Goal: Task Accomplishment & Management: Complete application form

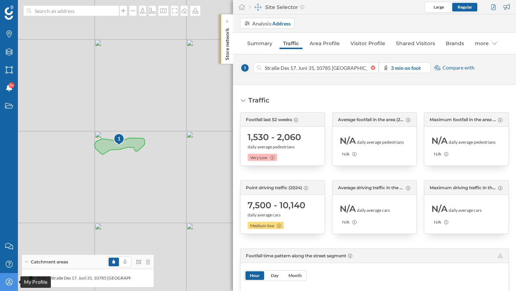
click at [10, 282] on icon at bounding box center [8, 281] width 7 height 7
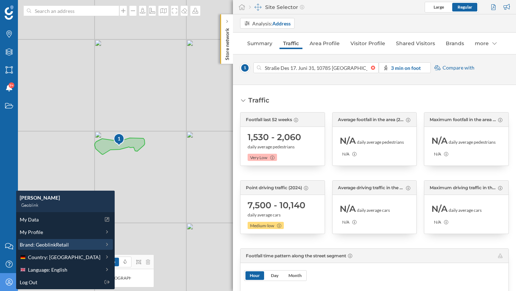
click at [43, 248] on span "Brand: GeoblinkRetail" at bounding box center [44, 245] width 49 height 8
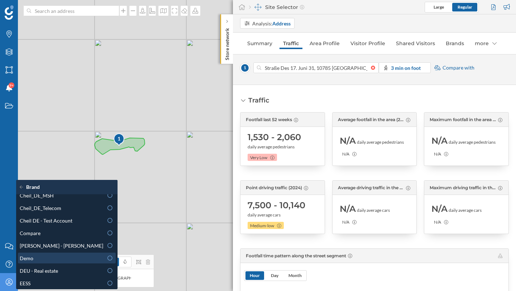
scroll to position [65, 0]
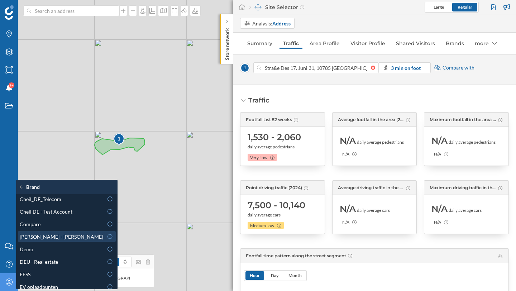
click at [74, 237] on div "[PERSON_NAME] - [PERSON_NAME]" at bounding box center [67, 237] width 94 height 8
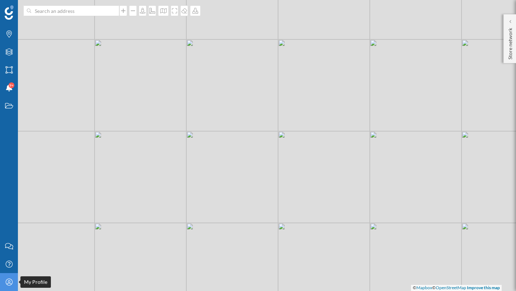
click at [10, 283] on icon at bounding box center [8, 281] width 7 height 7
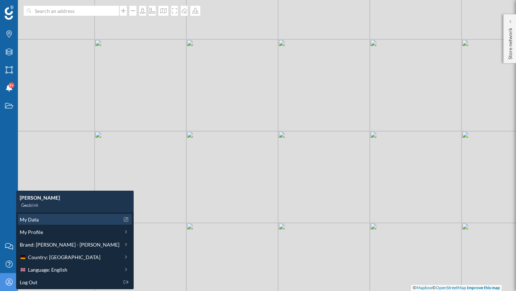
click at [40, 224] on div "My Data" at bounding box center [75, 219] width 114 height 11
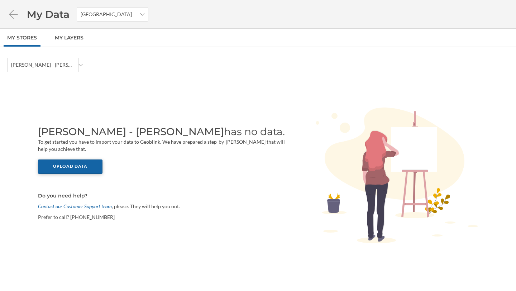
click at [88, 165] on div "Upload data" at bounding box center [70, 166] width 64 height 14
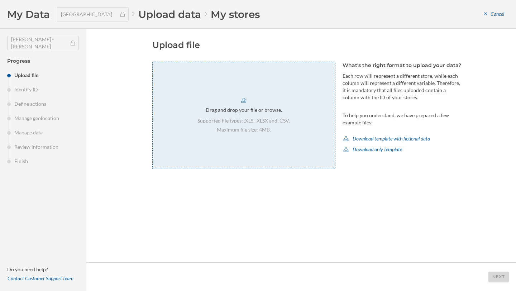
click at [303, 107] on div "Drag and drop your file or browse. Supported file types: .XLS, .XLSX and .CSV. …" at bounding box center [243, 115] width 183 height 107
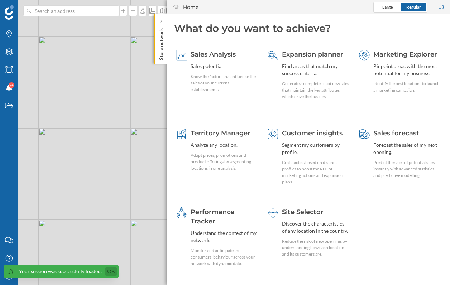
click at [108, 271] on link "Ok" at bounding box center [110, 272] width 11 height 8
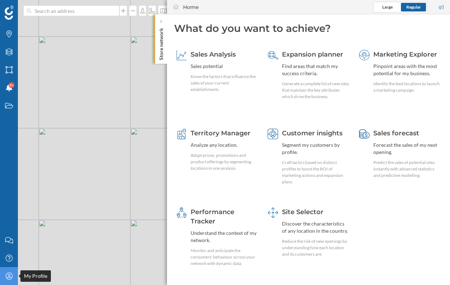
click at [10, 278] on icon "My Profile" at bounding box center [9, 276] width 9 height 7
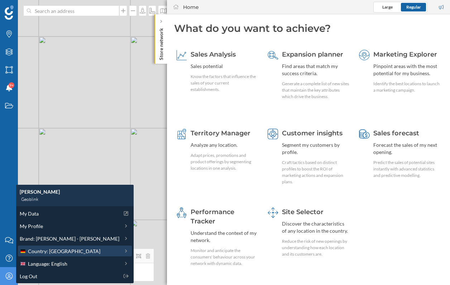
click at [37, 253] on span "Country: [GEOGRAPHIC_DATA]" at bounding box center [64, 252] width 72 height 8
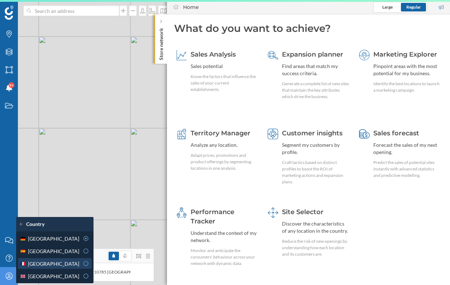
click at [83, 267] on div at bounding box center [86, 264] width 6 height 8
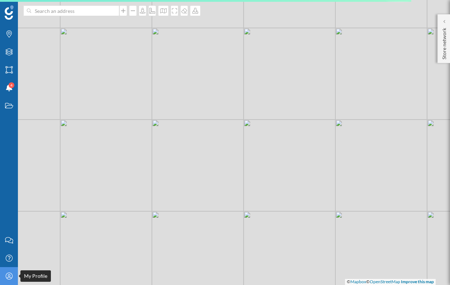
click at [13, 280] on div "My Profile" at bounding box center [9, 276] width 18 height 18
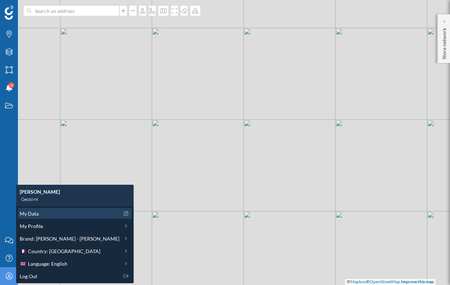
click at [42, 211] on div "My Data" at bounding box center [70, 214] width 100 height 8
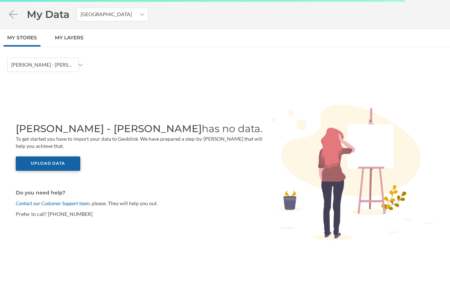
click at [65, 162] on div "Upload data" at bounding box center [48, 164] width 64 height 14
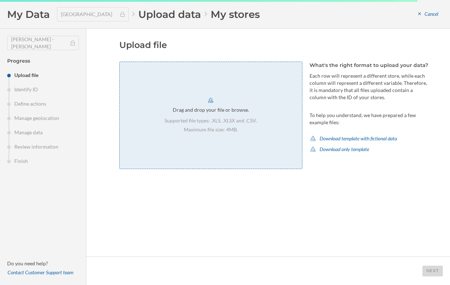
click at [204, 142] on div "Drag and drop your file or browse. Supported file types: .XLS, .XLSX and .CSV. …" at bounding box center [210, 115] width 183 height 107
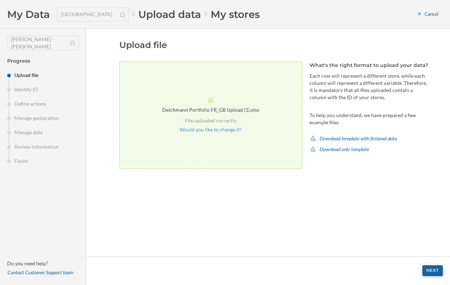
click at [435, 271] on div "Next" at bounding box center [432, 270] width 20 height 11
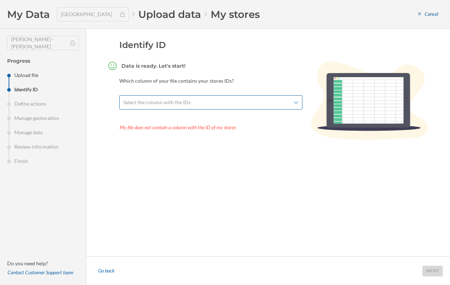
click at [155, 108] on div "Select the column with the IDs" at bounding box center [210, 102] width 183 height 14
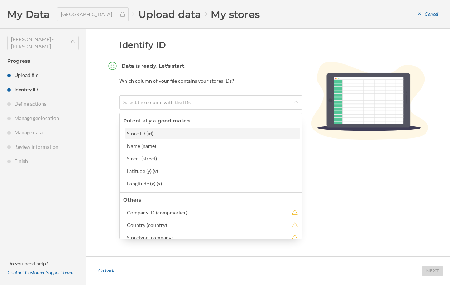
click at [159, 134] on div "Store ID (id)" at bounding box center [212, 134] width 171 height 8
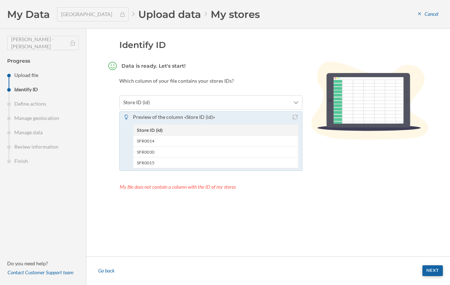
click at [433, 273] on div "Next" at bounding box center [432, 270] width 20 height 11
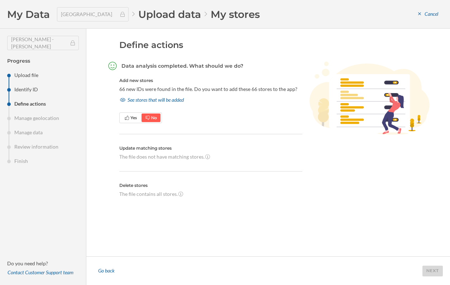
drag, startPoint x: 121, startPoint y: 91, endPoint x: 299, endPoint y: 90, distance: 177.7
click at [299, 90] on p "66 new IDs were found in the file. Do you want to add these 66 stores to the ap…" at bounding box center [210, 89] width 183 height 7
click at [123, 120] on span "Yes" at bounding box center [131, 118] width 20 height 9
click at [428, 270] on div "Next" at bounding box center [432, 270] width 20 height 11
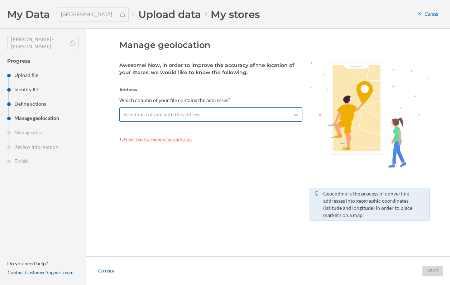
click at [180, 121] on div "Select the column with the address" at bounding box center [210, 114] width 183 height 14
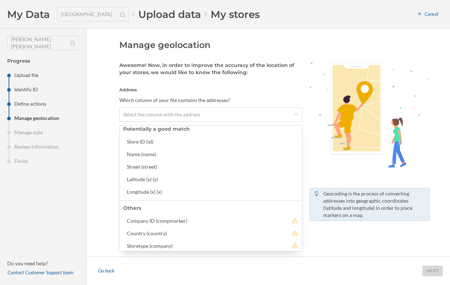
scroll to position [5, 0]
click at [155, 170] on div "Street (street)" at bounding box center [212, 166] width 175 height 11
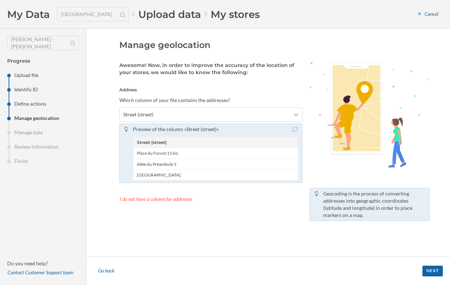
click at [424, 279] on footer "Go back Next" at bounding box center [268, 271] width 364 height 29
click at [429, 274] on div "Next" at bounding box center [432, 270] width 20 height 11
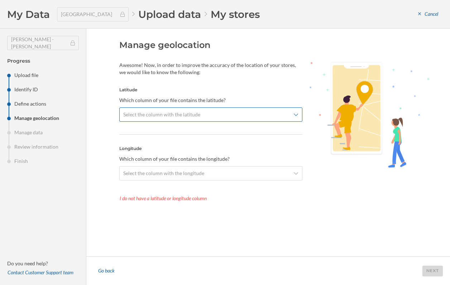
click at [185, 116] on span "Select the column with the latitude" at bounding box center [161, 114] width 77 height 7
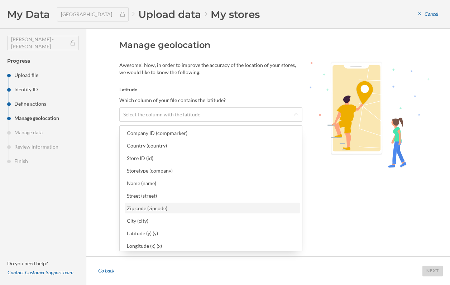
scroll to position [14, 0]
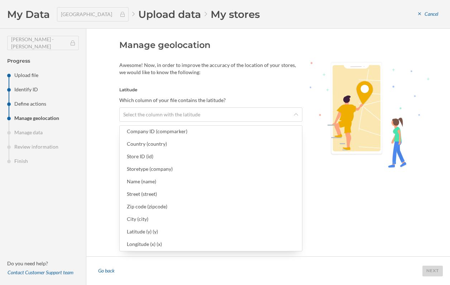
click at [186, 237] on div "Company ID (compmarker) Country (country) Store ID (id) Storetype (company) Nam…" at bounding box center [212, 188] width 179 height 124
click at [170, 233] on div "Latitude (y) (y)" at bounding box center [212, 232] width 171 height 8
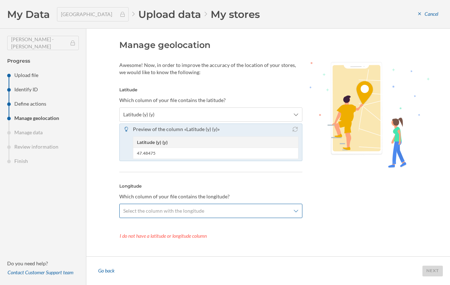
click at [192, 206] on div "Select the column with the longitude" at bounding box center [210, 211] width 183 height 14
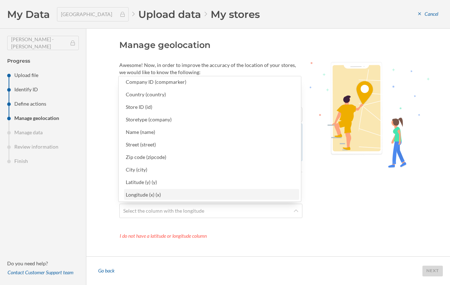
click at [163, 191] on div "Longitude (x) (x)" at bounding box center [211, 195] width 171 height 8
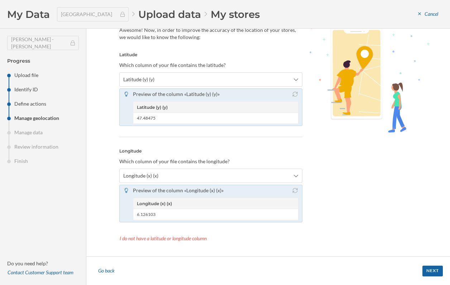
scroll to position [40, 0]
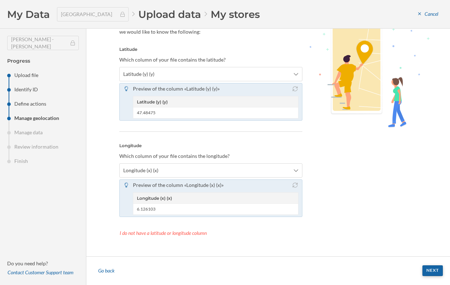
click at [424, 268] on div "Next" at bounding box center [432, 270] width 20 height 11
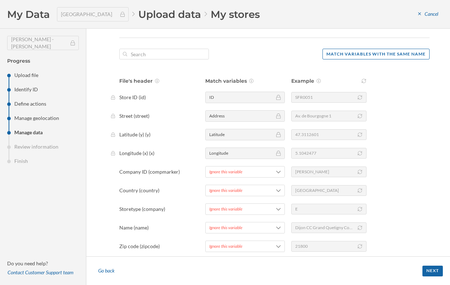
scroll to position [56, 0]
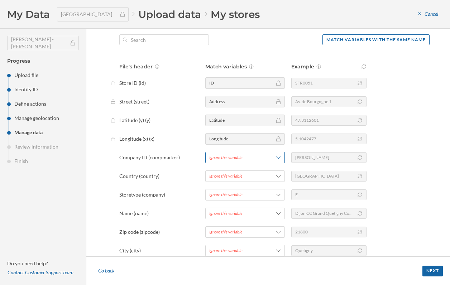
click at [236, 154] on div "Ignore this variable" at bounding box center [225, 157] width 33 height 6
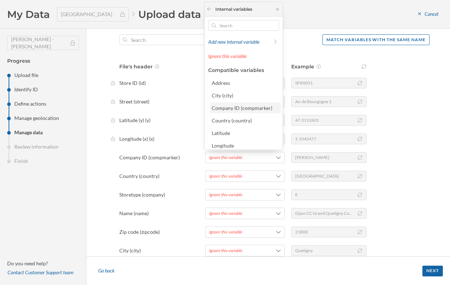
click at [235, 109] on div "Company ID (compmarker)" at bounding box center [242, 108] width 61 height 6
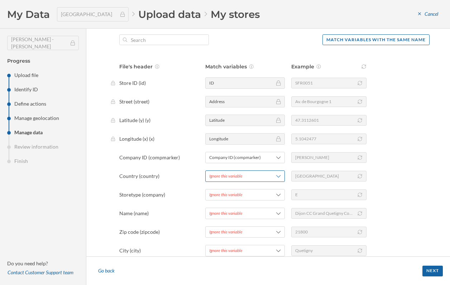
click at [234, 175] on div "Ignore this variable" at bounding box center [225, 176] width 33 height 6
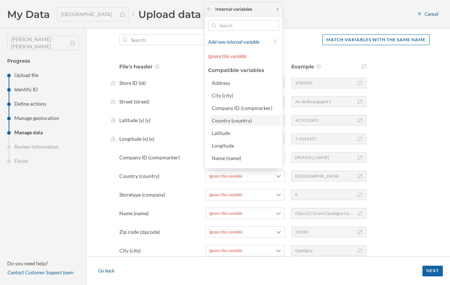
click at [237, 122] on div "Country (country)" at bounding box center [232, 121] width 40 height 6
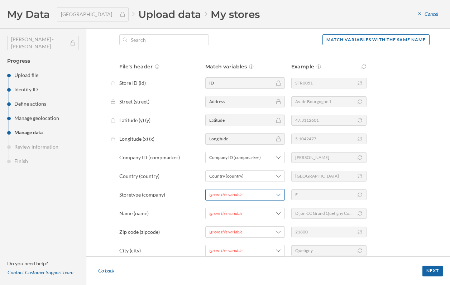
click at [240, 193] on div "Ignore this variable" at bounding box center [225, 195] width 33 height 6
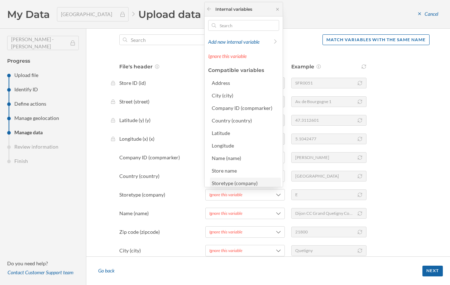
click at [241, 181] on div "Storetype (company)" at bounding box center [235, 183] width 46 height 6
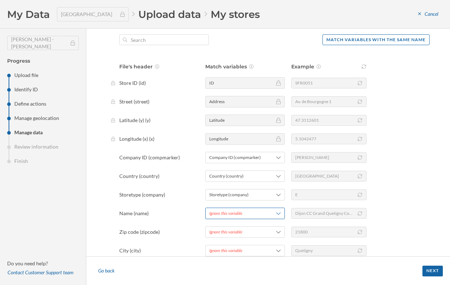
click at [245, 217] on div "Ignore this variable" at bounding box center [245, 213] width 80 height 11
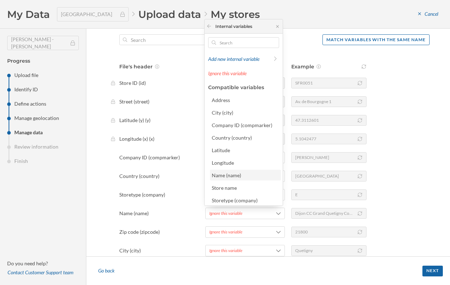
click at [233, 178] on div "Name (name)" at bounding box center [245, 176] width 67 height 8
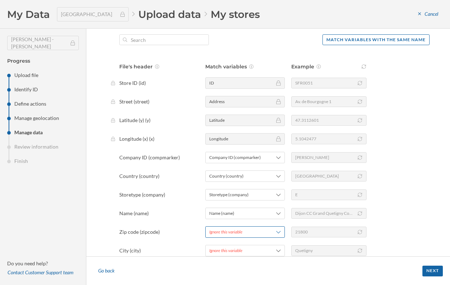
click at [232, 235] on div "Ignore this variable" at bounding box center [225, 232] width 33 height 6
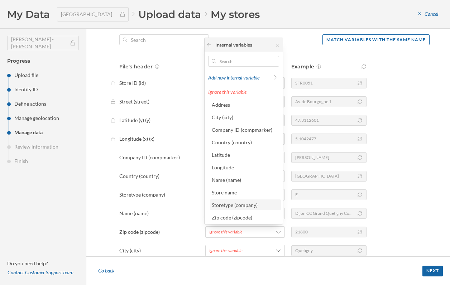
scroll to position [14, 0]
click at [242, 216] on div "Zip code (zipcode)" at bounding box center [232, 217] width 40 height 6
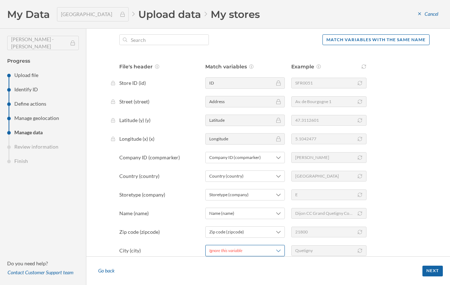
click at [249, 250] on span "Ignore this variable" at bounding box center [236, 251] width 54 height 6
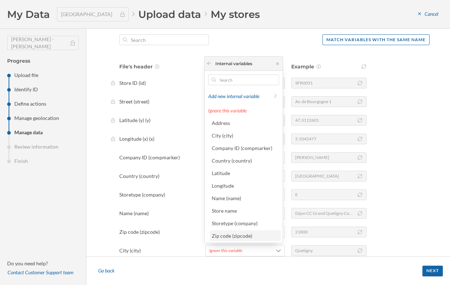
click at [245, 239] on div "Zip code (zipcode)" at bounding box center [232, 236] width 40 height 6
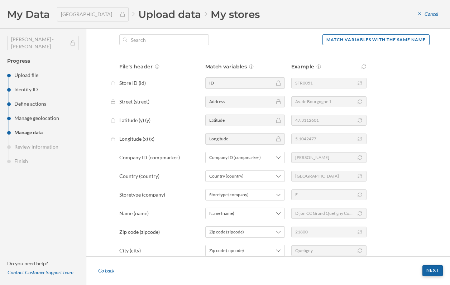
click at [435, 273] on div "Next" at bounding box center [432, 270] width 20 height 11
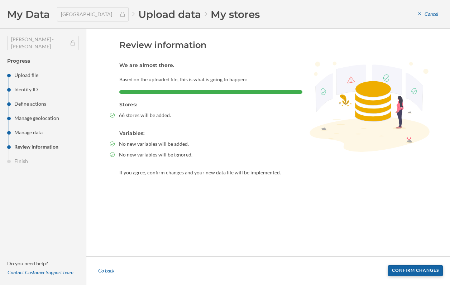
click at [436, 273] on div "Confirm changes" at bounding box center [415, 270] width 55 height 11
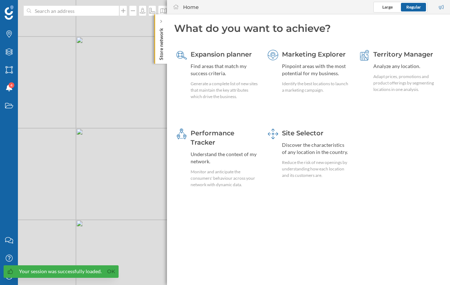
click at [110, 269] on link "Ok" at bounding box center [110, 272] width 11 height 8
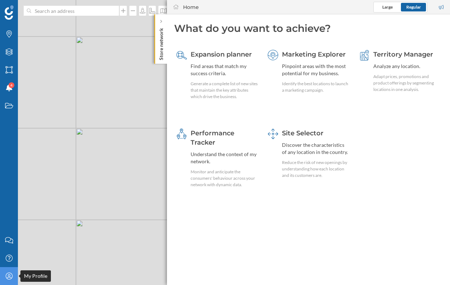
click at [12, 277] on icon "My Profile" at bounding box center [9, 276] width 9 height 7
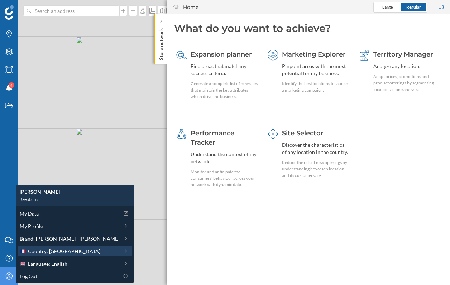
click at [43, 249] on span "Country: France" at bounding box center [64, 252] width 72 height 8
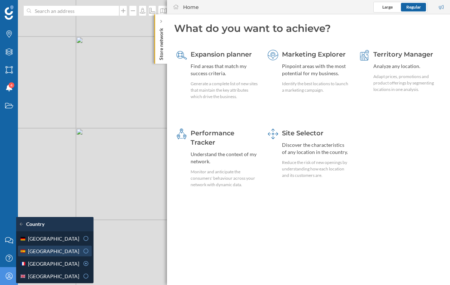
click at [83, 253] on icon at bounding box center [86, 251] width 6 height 5
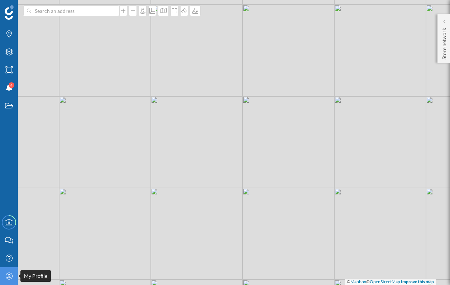
click at [15, 280] on div "My Profile" at bounding box center [9, 276] width 18 height 18
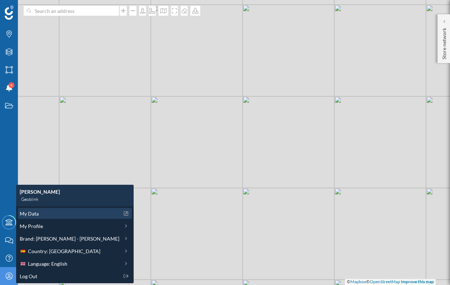
click at [35, 212] on span "My Data" at bounding box center [29, 214] width 19 height 8
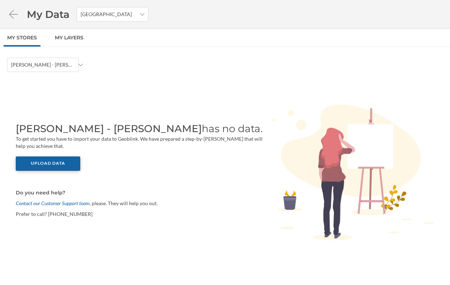
click at [56, 166] on div "Upload data" at bounding box center [48, 164] width 64 height 14
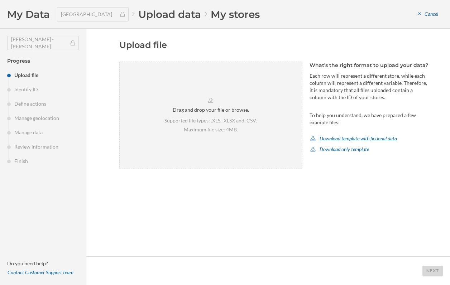
click at [343, 137] on div "Download template with fictional data" at bounding box center [354, 138] width 88 height 11
click at [389, 174] on div "Drag and drop your file or browse. Supported file types: .XLS, .XLSX and .CSV. …" at bounding box center [274, 124] width 310 height 125
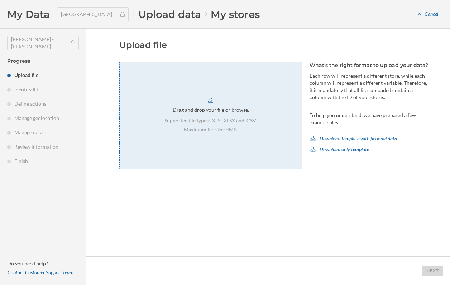
click at [250, 137] on div "Drag and drop your file or browse. Supported file types: .XLS, .XLSX and .CSV. …" at bounding box center [210, 115] width 183 height 107
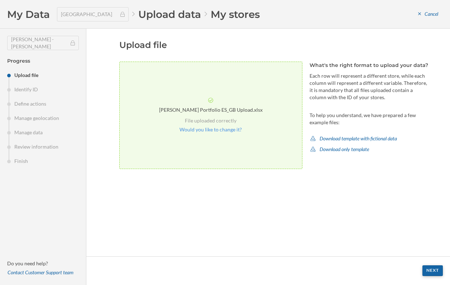
click at [434, 273] on div "Next" at bounding box center [432, 270] width 20 height 11
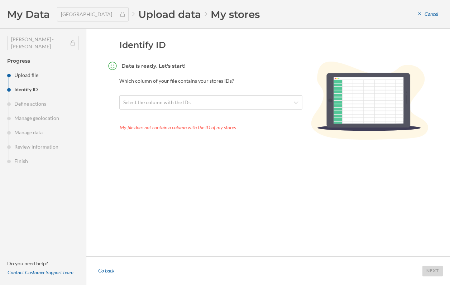
click at [180, 110] on div "Select the column with the IDs" at bounding box center [210, 103] width 183 height 16
click at [180, 106] on div "Select the column with the IDs" at bounding box center [210, 102] width 183 height 14
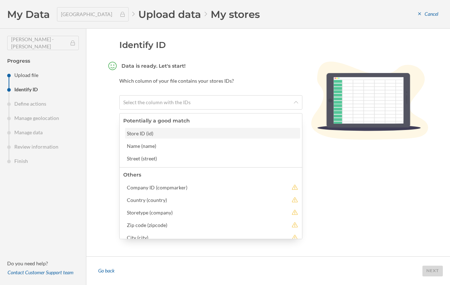
click at [175, 129] on div "Store ID (id)" at bounding box center [212, 133] width 175 height 11
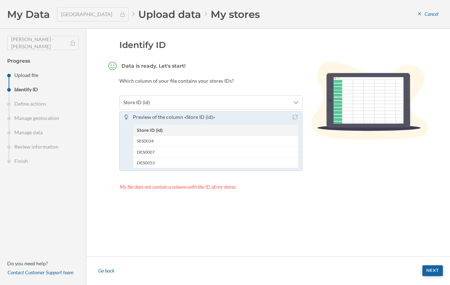
click at [430, 268] on div "Next" at bounding box center [432, 270] width 20 height 11
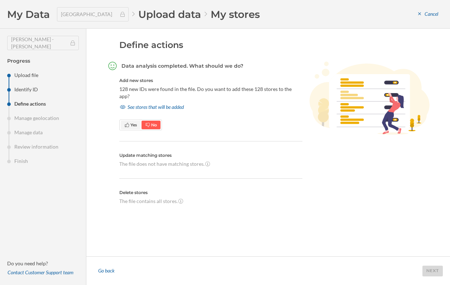
click at [133, 122] on span "Yes" at bounding box center [130, 125] width 13 height 6
click at [152, 102] on div "See stores that will be added" at bounding box center [151, 107] width 65 height 11
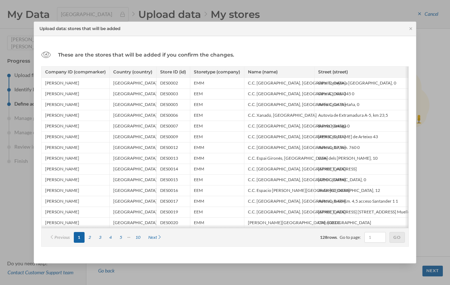
drag, startPoint x: 147, startPoint y: 54, endPoint x: 231, endPoint y: 59, distance: 84.4
click at [227, 57] on h4 "These are the stores that will be added if you confirm the changes." at bounding box center [146, 54] width 176 height 7
drag, startPoint x: 77, startPoint y: 44, endPoint x: 84, endPoint y: 44, distance: 6.5
click at [77, 44] on div "These are the stores that will be added if you confirm the changes. Company ID …" at bounding box center [225, 150] width 382 height 228
click at [409, 27] on icon at bounding box center [410, 29] width 5 height 4
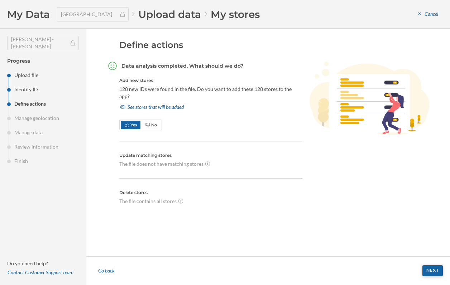
click at [437, 273] on div "Next" at bounding box center [432, 270] width 20 height 11
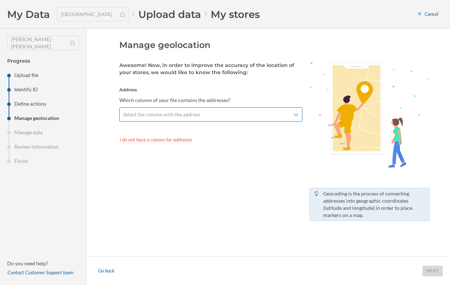
click at [178, 118] on span "Select the column with the address" at bounding box center [161, 114] width 77 height 7
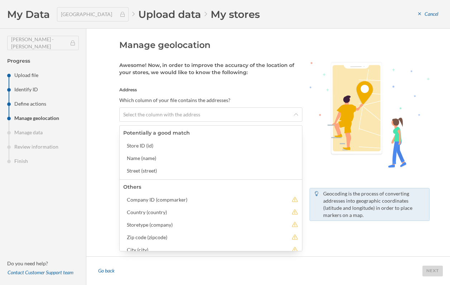
scroll to position [9, 0]
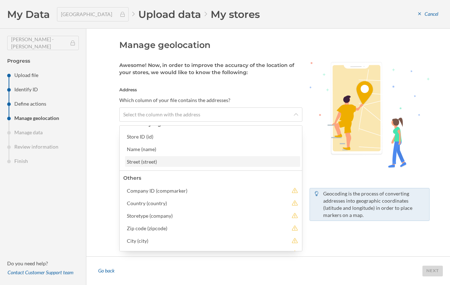
click at [153, 162] on div "Street (street)" at bounding box center [212, 162] width 171 height 8
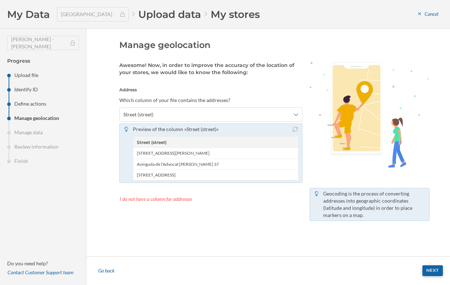
click at [434, 271] on div "Next" at bounding box center [432, 270] width 20 height 11
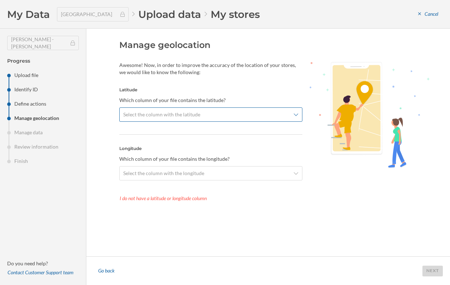
click at [142, 115] on span "Select the column with the latitude" at bounding box center [161, 114] width 77 height 7
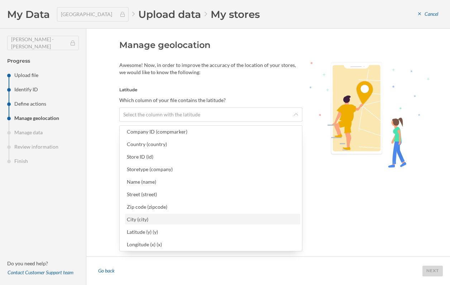
scroll to position [14, 0]
click at [182, 231] on div "Latitude (y) (y)" at bounding box center [212, 232] width 171 height 8
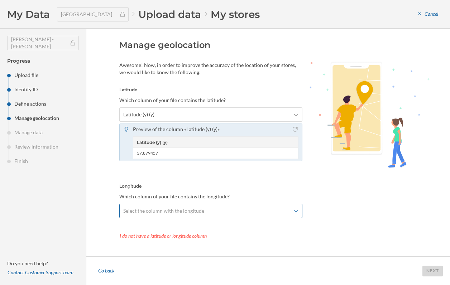
click at [188, 211] on span "Select the column with the longitude" at bounding box center [163, 210] width 81 height 7
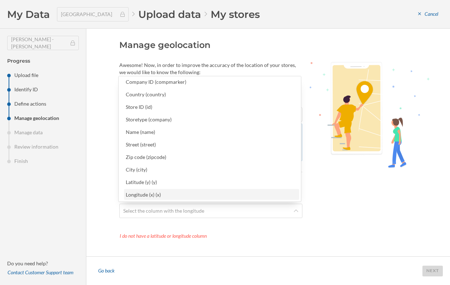
click at [161, 193] on div "Longitude (x) (x)" at bounding box center [211, 195] width 171 height 8
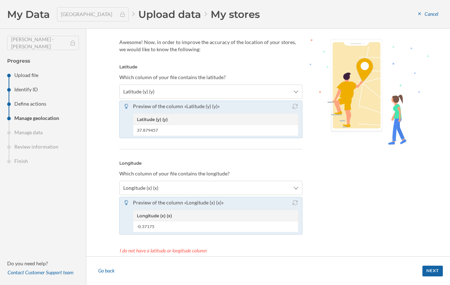
scroll to position [40, 0]
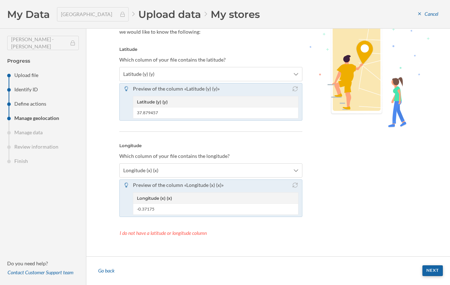
click at [424, 272] on div "Next" at bounding box center [432, 270] width 20 height 11
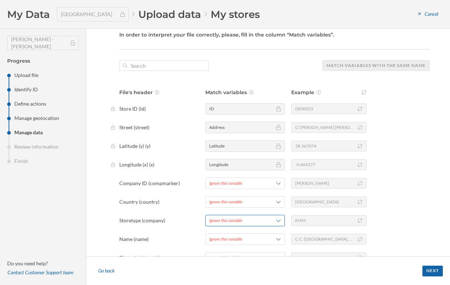
scroll to position [36, 0]
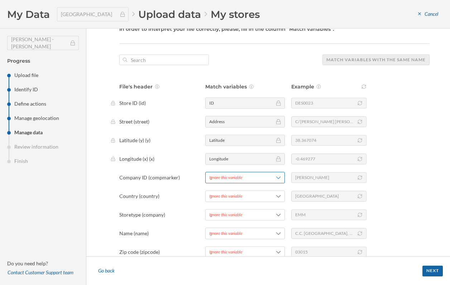
click at [220, 175] on div "Ignore this variable" at bounding box center [225, 177] width 33 height 6
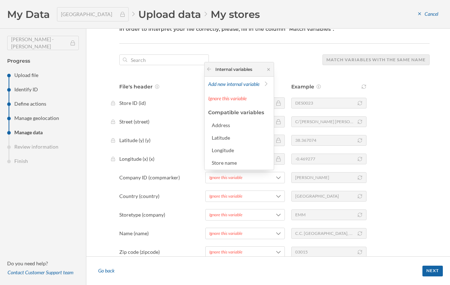
click at [201, 186] on div "File's header Match variables Example Store ID (id) ID DES0023 Street (street) …" at bounding box center [274, 179] width 310 height 193
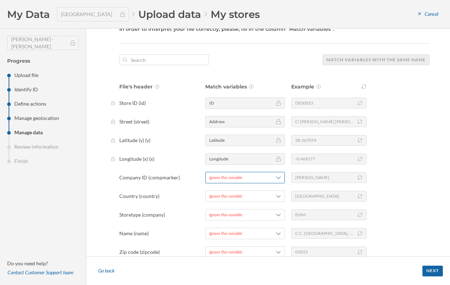
click at [236, 176] on div "Ignore this variable" at bounding box center [225, 177] width 33 height 6
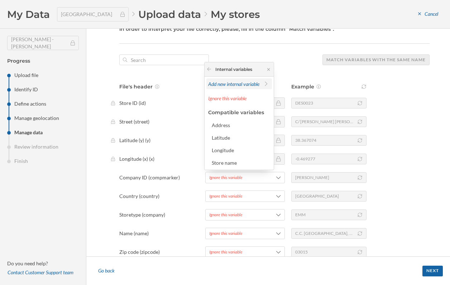
click at [230, 88] on div "Add new internal variable" at bounding box center [239, 83] width 66 height 11
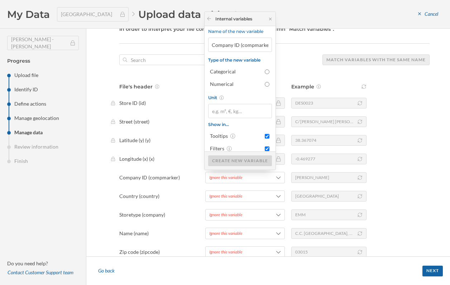
scroll to position [0, 0]
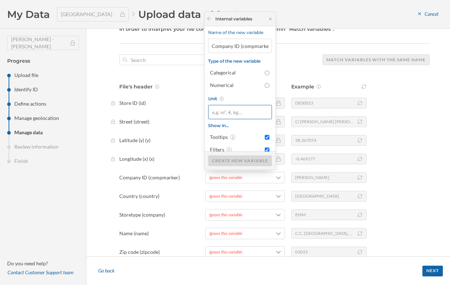
click at [235, 116] on input "Unit" at bounding box center [240, 112] width 64 height 14
click at [265, 74] on input "Categorical" at bounding box center [267, 73] width 5 height 5
radio input "true"
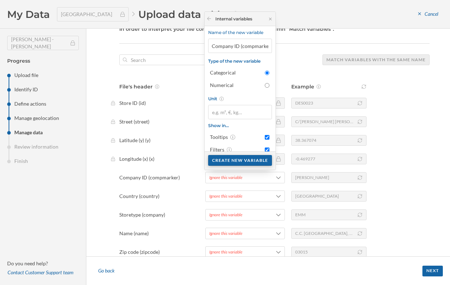
click at [249, 159] on div "Create new variable" at bounding box center [240, 160] width 64 height 11
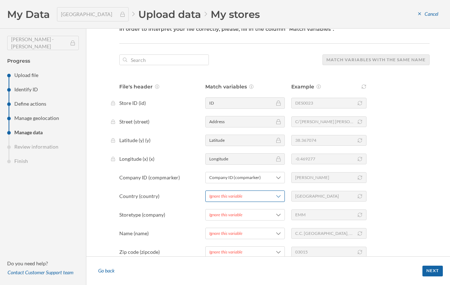
click at [247, 195] on span "Ignore this variable" at bounding box center [236, 196] width 54 height 6
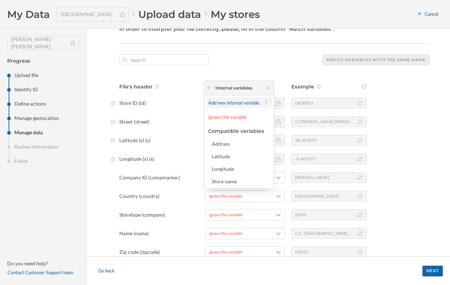
click at [230, 102] on span "Add new internal variable" at bounding box center [233, 103] width 51 height 6
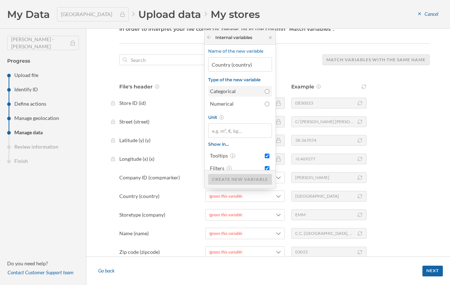
click at [265, 92] on input "Categorical" at bounding box center [267, 91] width 5 height 5
radio input "true"
click at [245, 179] on div "Create new variable" at bounding box center [240, 179] width 64 height 11
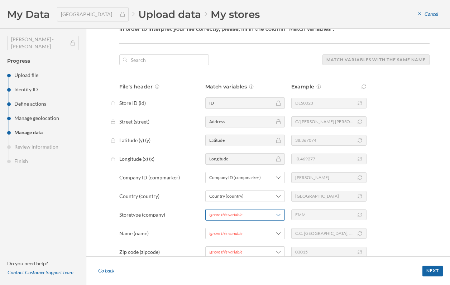
click at [249, 215] on span "Ignore this variable" at bounding box center [236, 215] width 54 height 6
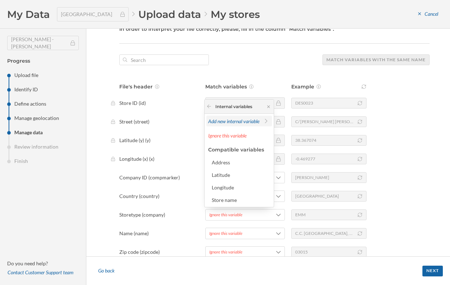
click at [234, 124] on div "Add new internal variable" at bounding box center [233, 122] width 51 height 8
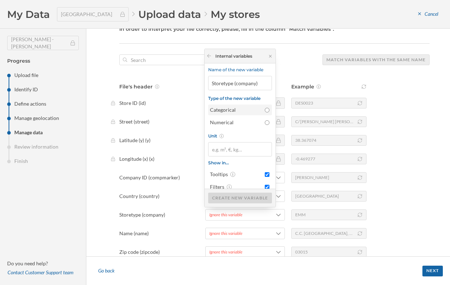
click at [265, 112] on input "Categorical" at bounding box center [267, 110] width 5 height 5
radio input "true"
click at [241, 197] on div "Create new variable" at bounding box center [240, 197] width 64 height 11
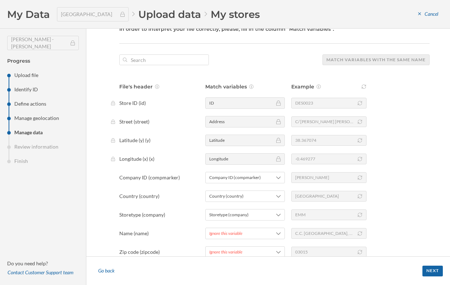
click at [231, 227] on div "File's header Match variables Example Store ID (id) ID DES0023 Street (street) …" at bounding box center [274, 179] width 310 height 193
click at [233, 235] on div "Ignore this variable" at bounding box center [225, 233] width 33 height 6
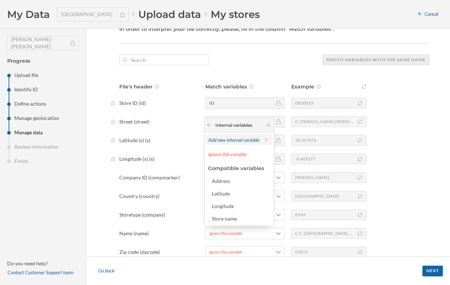
click at [236, 140] on span "Add new internal variable" at bounding box center [233, 140] width 51 height 6
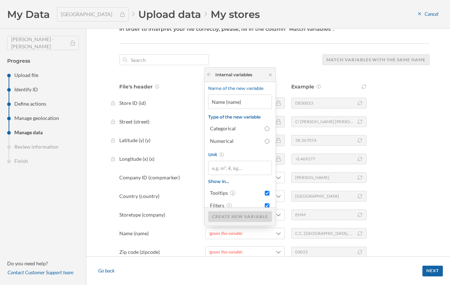
scroll to position [7, 0]
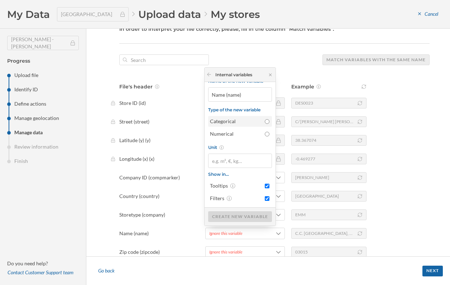
drag, startPoint x: 264, startPoint y: 123, endPoint x: 256, endPoint y: 158, distance: 36.1
click at [265, 123] on input "Categorical" at bounding box center [267, 121] width 5 height 5
radio input "true"
click at [235, 216] on div "Create new variable" at bounding box center [240, 216] width 64 height 11
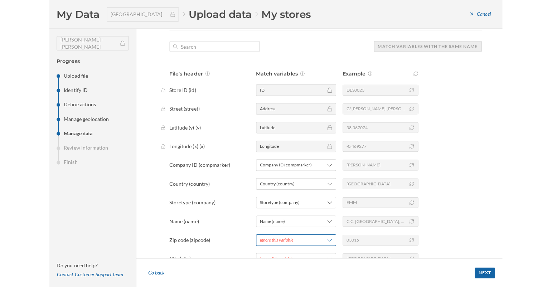
scroll to position [56, 0]
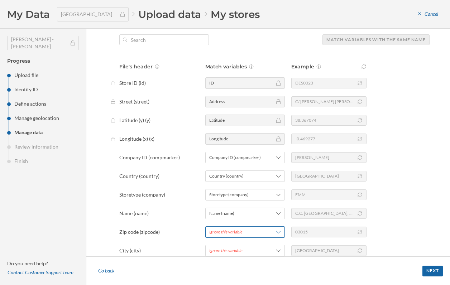
click at [255, 235] on span "Ignore this variable" at bounding box center [236, 232] width 54 height 6
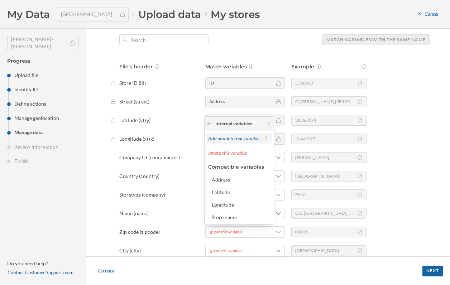
click at [230, 140] on span "Add new internal variable" at bounding box center [233, 138] width 51 height 6
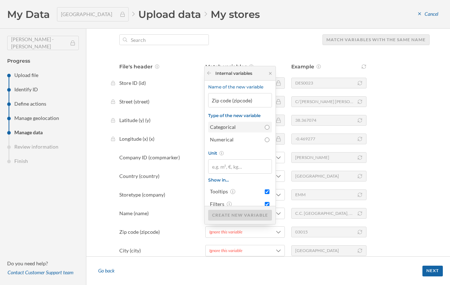
click at [255, 127] on div "Categorical" at bounding box center [235, 127] width 51 height 7
click at [265, 127] on input "Categorical" at bounding box center [267, 127] width 5 height 5
radio input "true"
click at [236, 220] on div "Create new variable" at bounding box center [240, 215] width 64 height 11
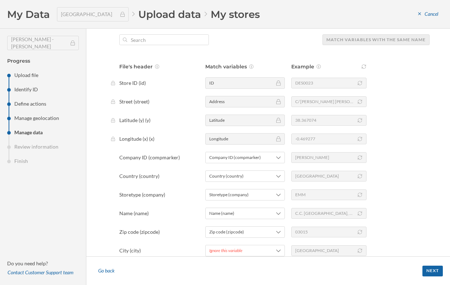
click at [257, 259] on footer "Go back Next" at bounding box center [268, 271] width 364 height 29
click at [253, 253] on span "Ignore this variable" at bounding box center [236, 251] width 54 height 6
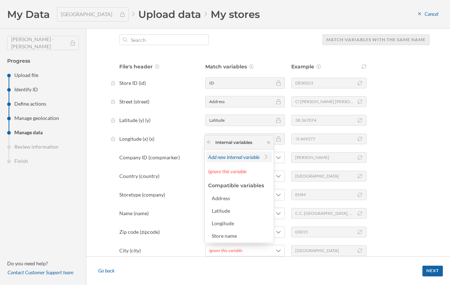
click at [233, 153] on div "Add new internal variable" at bounding box center [233, 157] width 51 height 8
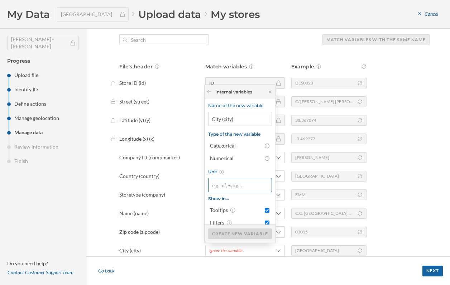
click at [249, 187] on input "Unit" at bounding box center [240, 185] width 64 height 14
click at [240, 148] on div "Categorical" at bounding box center [235, 145] width 51 height 7
click at [265, 148] on input "Categorical" at bounding box center [267, 146] width 5 height 5
radio input "true"
click at [245, 235] on div "Create new variable" at bounding box center [240, 233] width 64 height 11
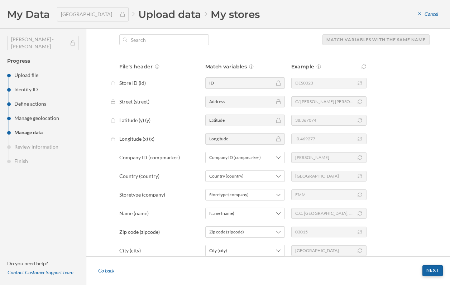
click at [434, 267] on div "Next" at bounding box center [432, 270] width 20 height 11
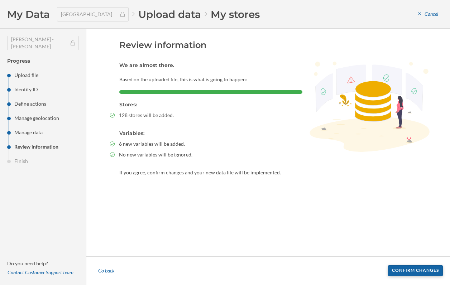
click at [434, 267] on div "Confirm changes" at bounding box center [415, 270] width 55 height 11
